Goal: Information Seeking & Learning: Compare options

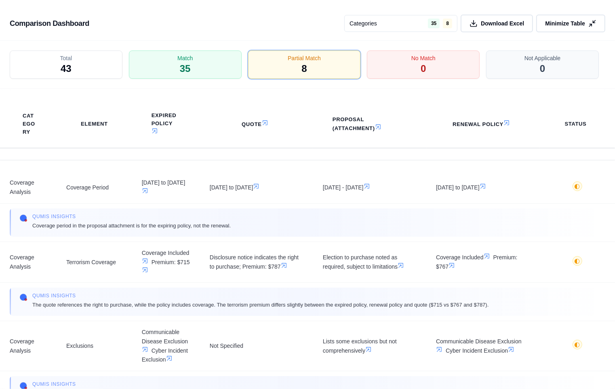
scroll to position [354, 0]
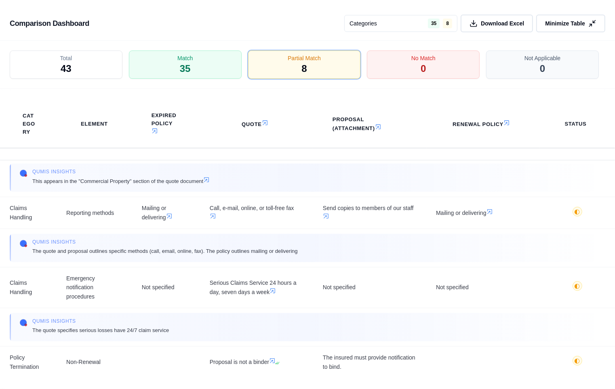
drag, startPoint x: 596, startPoint y: 22, endPoint x: 490, endPoint y: 12, distance: 106.3
click at [596, 22] on icon at bounding box center [592, 23] width 8 height 8
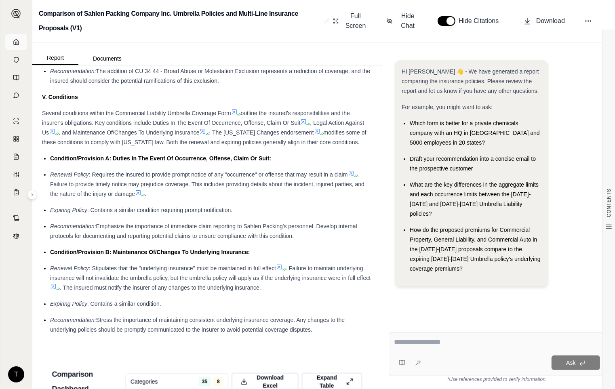
click at [17, 42] on icon at bounding box center [16, 42] width 6 height 6
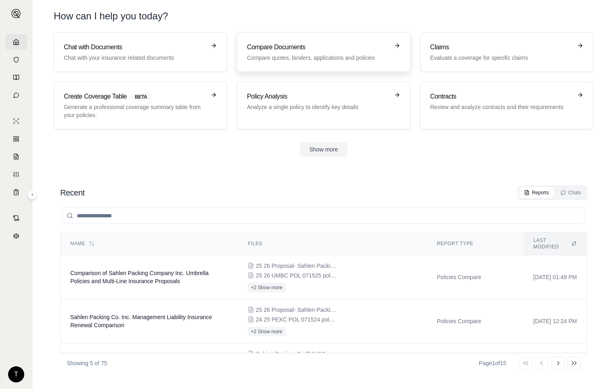
click at [280, 55] on p "Compare quotes, binders, applications and policies" at bounding box center [318, 58] width 142 height 8
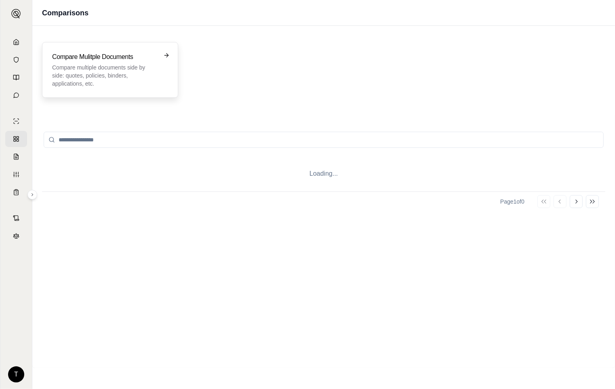
click at [80, 66] on p "Compare multiple documents side by side: quotes, policies, binders, application…" at bounding box center [104, 75] width 105 height 24
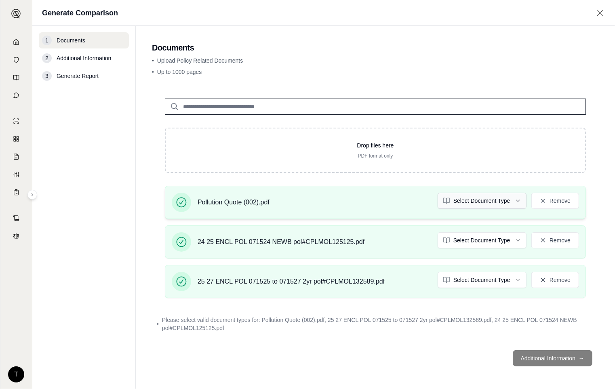
click at [522, 198] on html "T Generate Comparison 1 Documents 2 Additional Information 3 Generate Report Do…" at bounding box center [307, 194] width 615 height 389
click at [520, 236] on html "T Generate Comparison 1 Documents 2 Additional Information 3 Generate Report Do…" at bounding box center [307, 194] width 615 height 389
click at [520, 281] on html "Document type updated successfully T Generate Comparison 1 Documents 2 Addition…" at bounding box center [307, 194] width 615 height 389
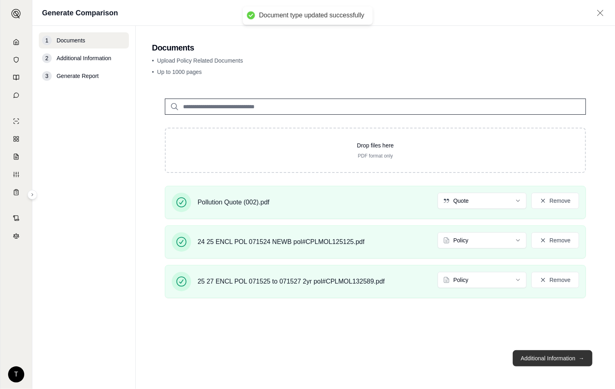
click at [539, 363] on button "Additional Information →" at bounding box center [553, 358] width 80 height 16
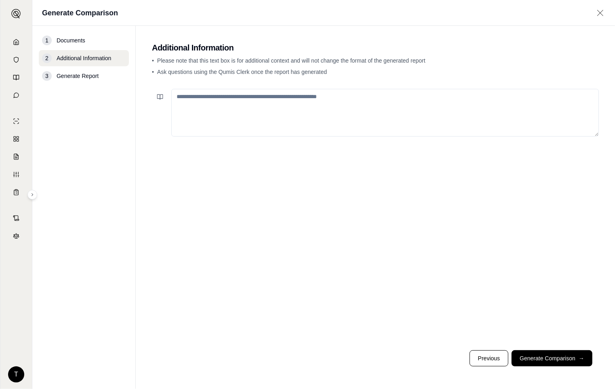
click at [211, 105] on textarea at bounding box center [384, 113] width 427 height 48
click at [155, 99] on button at bounding box center [160, 97] width 16 height 16
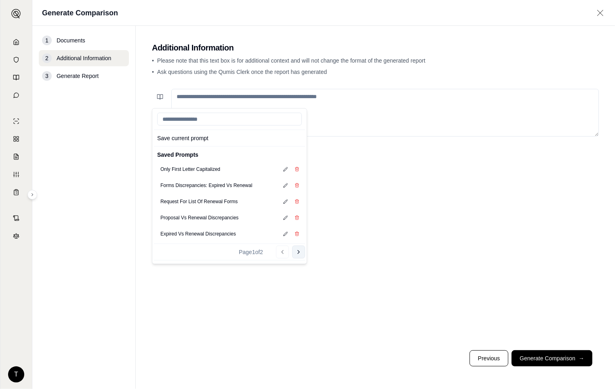
click at [297, 256] on button "Go to next page" at bounding box center [298, 252] width 13 height 13
click at [194, 201] on button "General Policy Prompt" at bounding box center [184, 201] width 55 height 11
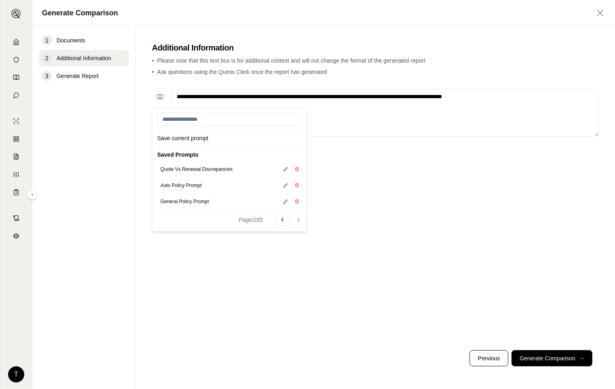
click at [243, 98] on textarea "**********" at bounding box center [384, 113] width 427 height 48
drag, startPoint x: 290, startPoint y: 96, endPoint x: 346, endPoint y: 97, distance: 55.8
click at [346, 97] on textarea "**********" at bounding box center [384, 113] width 427 height 48
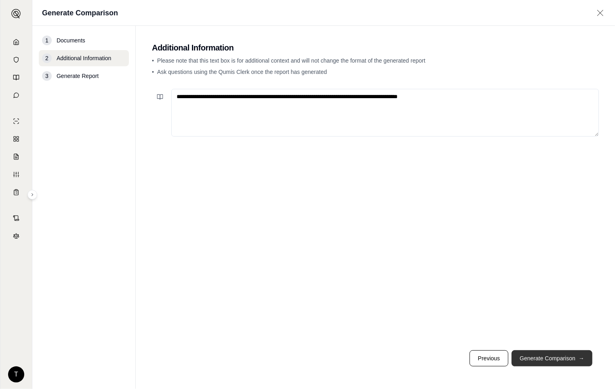
type textarea "**********"
click at [570, 359] on button "Generate Comparison →" at bounding box center [551, 358] width 81 height 16
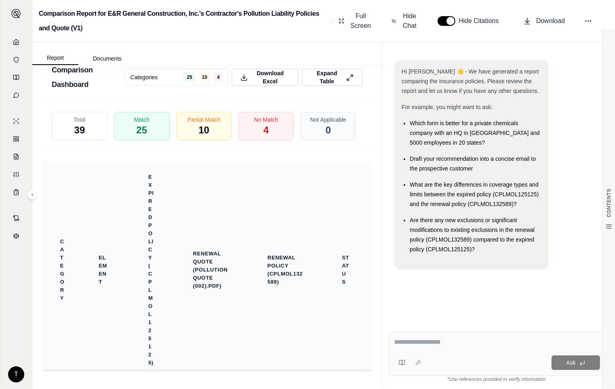
scroll to position [2258, 0]
click at [322, 225] on th "Status" at bounding box center [347, 270] width 50 height 217
drag, startPoint x: 341, startPoint y: 75, endPoint x: 284, endPoint y: 172, distance: 112.1
click at [346, 75] on icon at bounding box center [349, 78] width 7 height 8
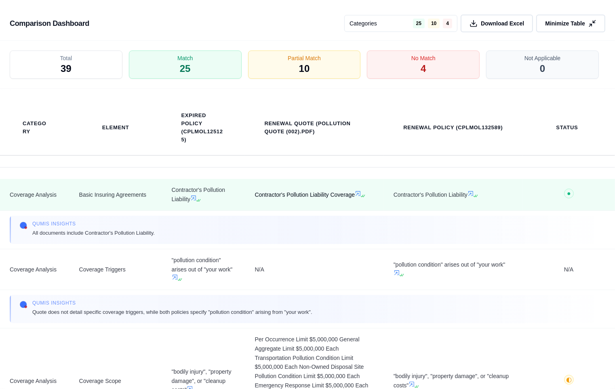
scroll to position [1916, 0]
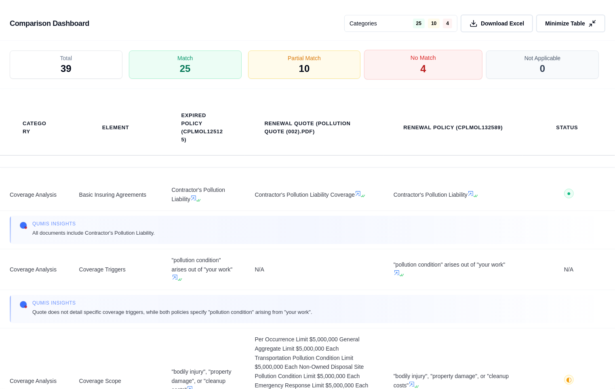
click at [429, 61] on span "No Match" at bounding box center [422, 58] width 25 height 8
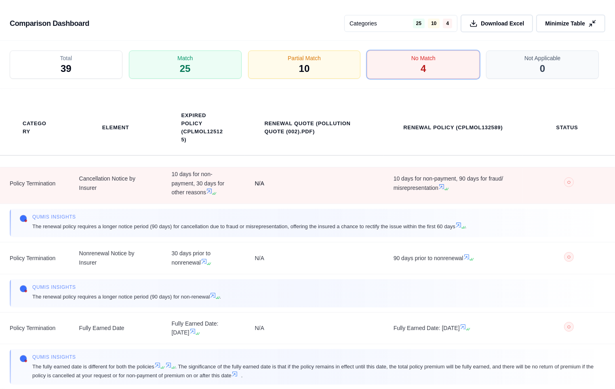
scroll to position [144, 0]
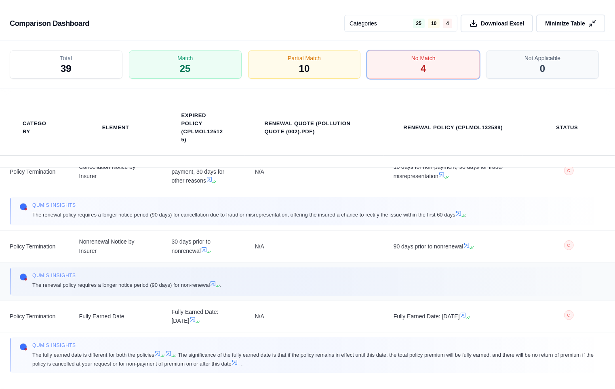
click at [73, 284] on span "The renewal policy requires a longer notice period (90 days) for non-renewal ." at bounding box center [126, 284] width 189 height 9
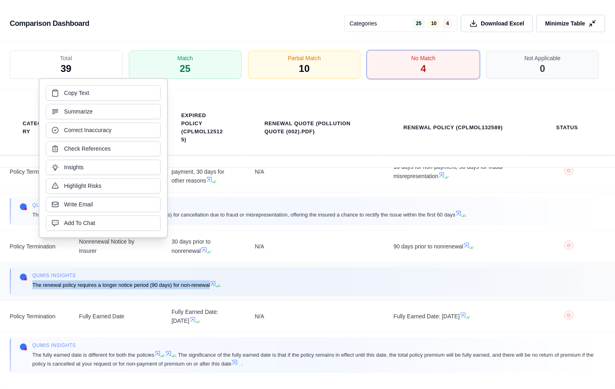
copy span "The renewal policy requires a longer notice period (90 days) for non-renewal"
click at [289, 63] on div "Partial Match 10" at bounding box center [304, 65] width 118 height 30
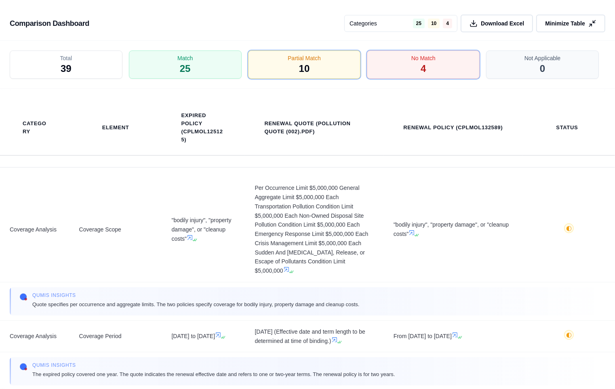
scroll to position [0, 0]
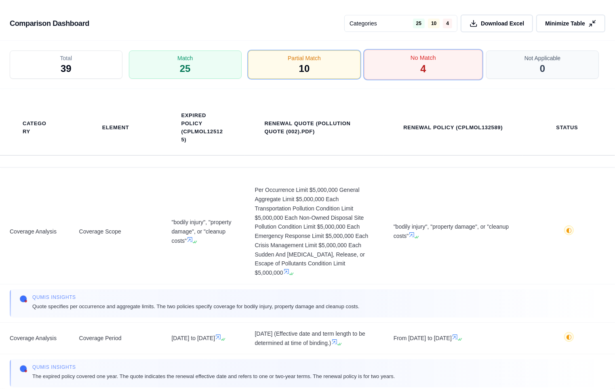
click at [376, 69] on div "No Match 4" at bounding box center [423, 65] width 118 height 30
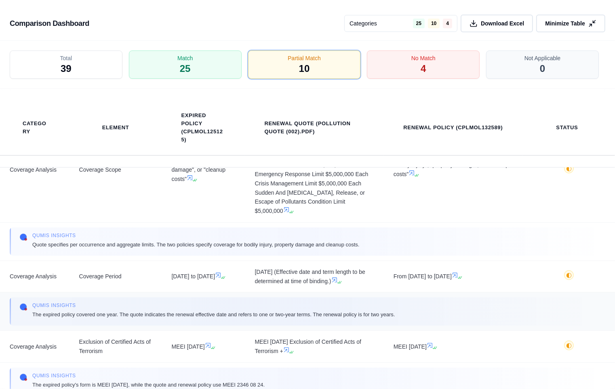
scroll to position [90, 0]
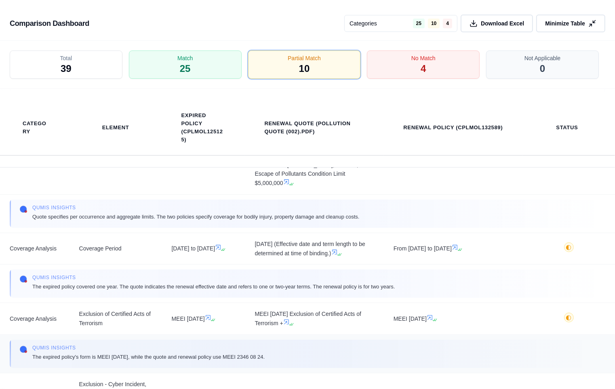
drag, startPoint x: 233, startPoint y: 358, endPoint x: 273, endPoint y: 358, distance: 40.8
click at [265, 358] on span "The expired policy's form is MEEI [DATE], while the quote and renewal policy us…" at bounding box center [148, 357] width 232 height 8
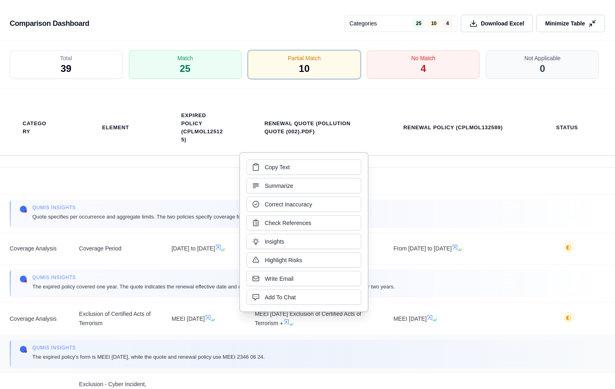
drag, startPoint x: 273, startPoint y: 358, endPoint x: 264, endPoint y: 358, distance: 9.7
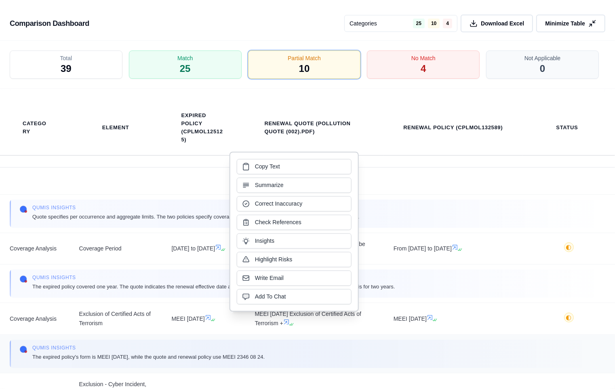
copy span "MEEI 2346 08 24."
click at [111, 300] on td "Qumis INSIGHTS The expired policy covered one year. The quote indicates the ren…" at bounding box center [307, 284] width 615 height 38
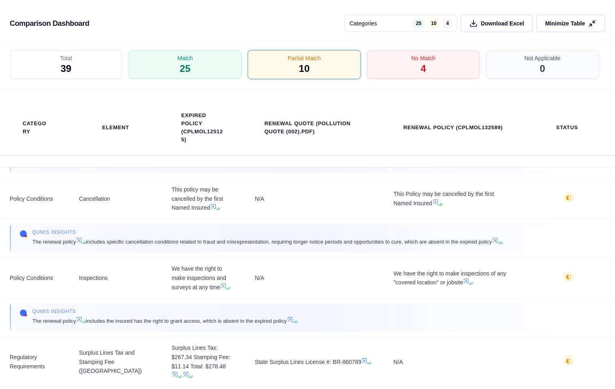
scroll to position [620, 0]
